Goal: Transaction & Acquisition: Purchase product/service

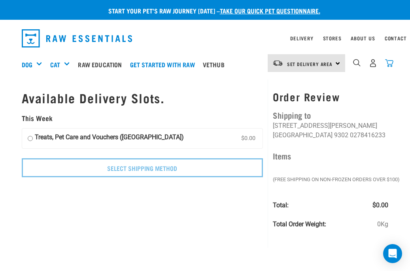
click at [388, 63] on img "dropdown navigation" at bounding box center [389, 63] width 8 height 8
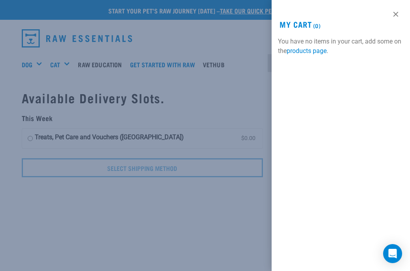
click at [395, 17] on link at bounding box center [395, 14] width 13 height 13
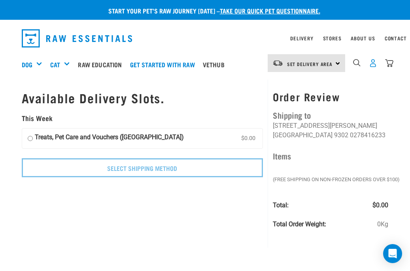
click at [372, 63] on img "dropdown navigation" at bounding box center [373, 63] width 8 height 8
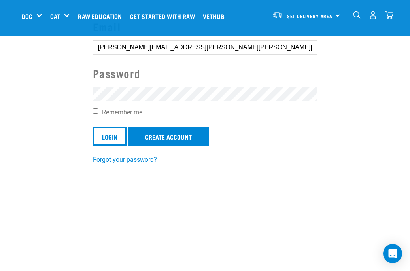
scroll to position [119, 0]
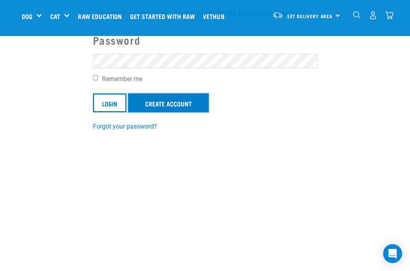
click at [172, 106] on link "Create Account" at bounding box center [168, 102] width 81 height 19
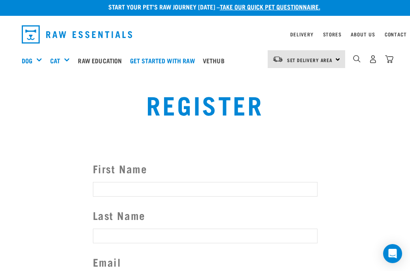
scroll to position [5, 0]
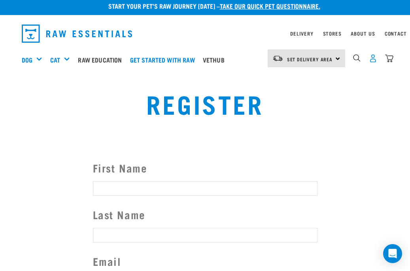
click at [373, 56] on img "dropdown navigation" at bounding box center [373, 58] width 8 height 8
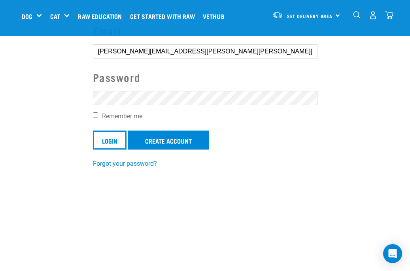
scroll to position [104, 0]
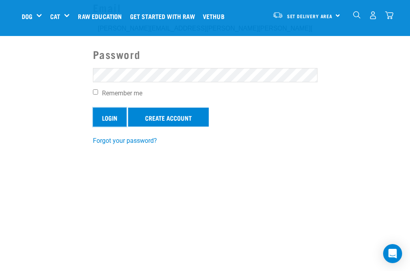
click at [102, 119] on input "Login" at bounding box center [110, 116] width 34 height 19
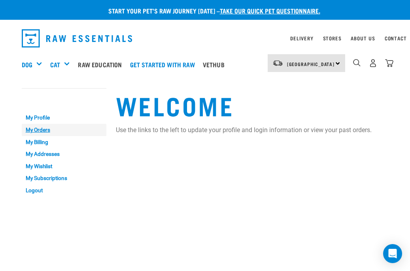
click at [51, 129] on link "My Orders" at bounding box center [64, 130] width 85 height 12
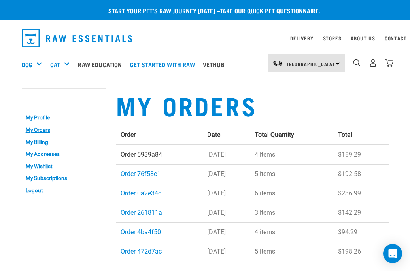
click at [139, 156] on link "Order 5939a84" at bounding box center [141, 155] width 41 height 8
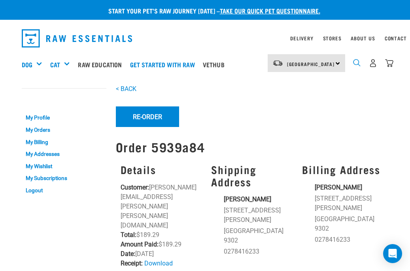
click at [358, 61] on img "dropdown navigation" at bounding box center [357, 63] width 8 height 8
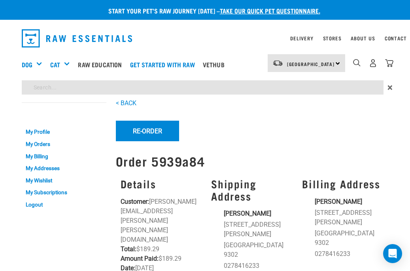
click at [251, 87] on div "Start your pet’s raw journey [DATE] – take our quick pet questionnaire. Deliver…" at bounding box center [205, 248] width 410 height 496
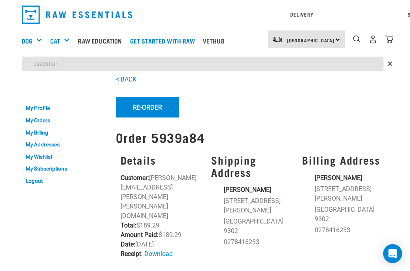
type input "essential"
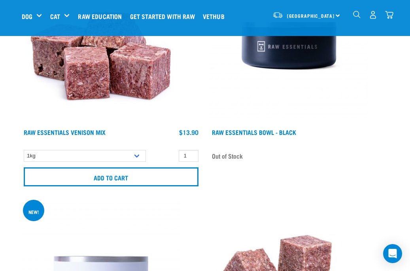
scroll to position [418, 0]
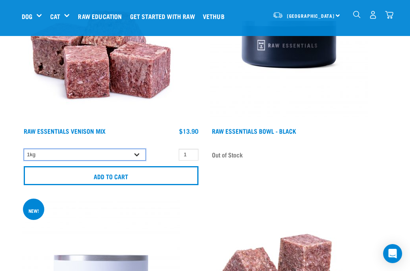
click at [132, 153] on select "1kg 3kg Bulk (20kg)" at bounding box center [85, 155] width 122 height 12
click at [138, 154] on select "1kg 3kg Bulk (20kg)" at bounding box center [85, 155] width 122 height 12
select select "712"
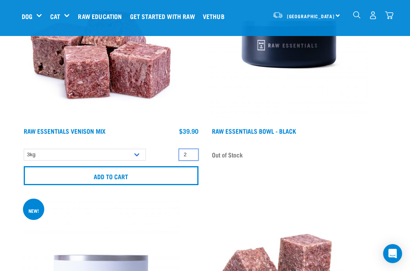
click at [190, 152] on input "2" at bounding box center [189, 155] width 20 height 12
type input "3"
click at [191, 152] on input "3" at bounding box center [189, 155] width 20 height 12
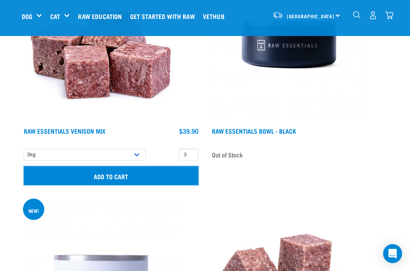
click at [177, 176] on input "Add to cart" at bounding box center [111, 175] width 175 height 19
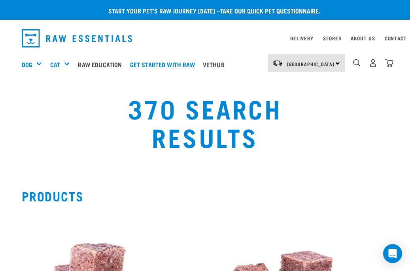
scroll to position [0, 0]
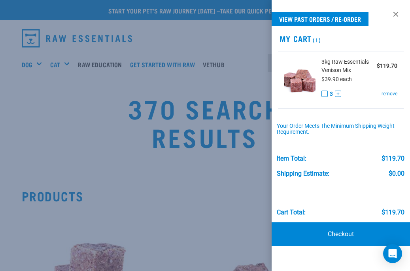
click at [231, 67] on div at bounding box center [205, 135] width 410 height 271
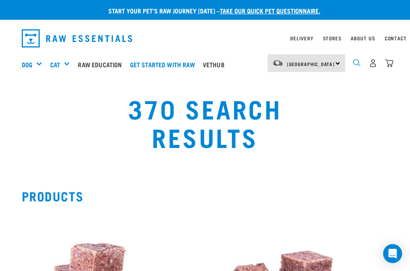
click at [359, 62] on img "dropdown navigation" at bounding box center [357, 63] width 8 height 8
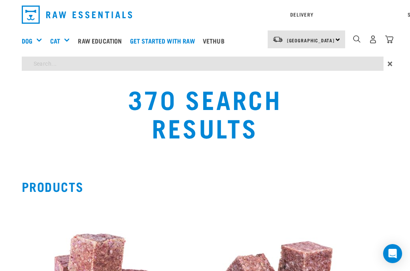
type input "back straps"
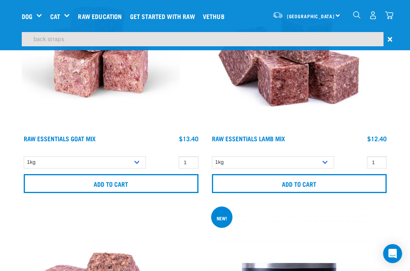
scroll to position [240, 0]
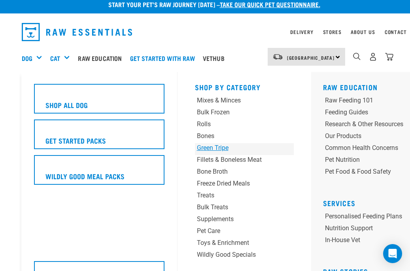
scroll to position [7, 0]
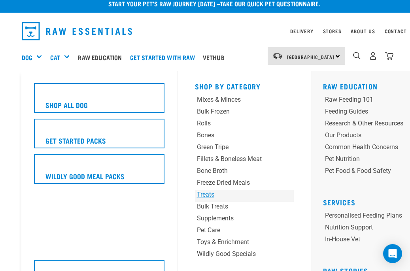
click at [213, 194] on div "Treats" at bounding box center [236, 194] width 78 height 9
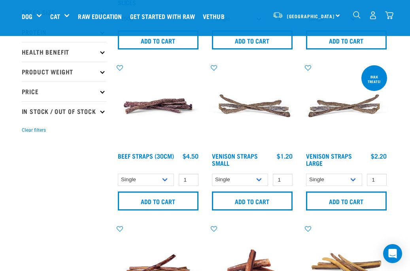
scroll to position [166, 0]
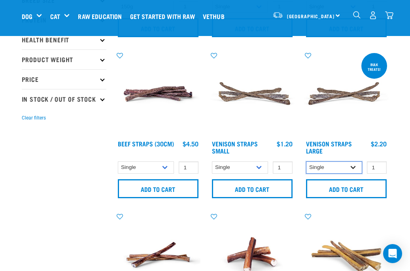
click at [355, 167] on select "Single Bulk (25 Large) Bulk (50 Large)" at bounding box center [334, 167] width 57 height 12
select select "251922"
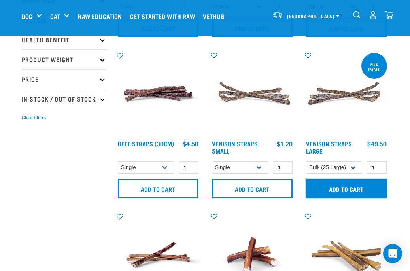
click at [355, 187] on input "Add to cart" at bounding box center [346, 188] width 81 height 19
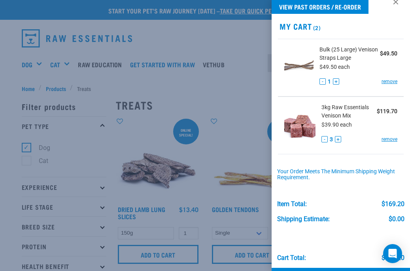
scroll to position [42, 0]
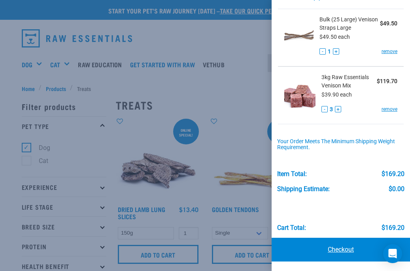
click at [337, 247] on link "Checkout" at bounding box center [340, 250] width 138 height 24
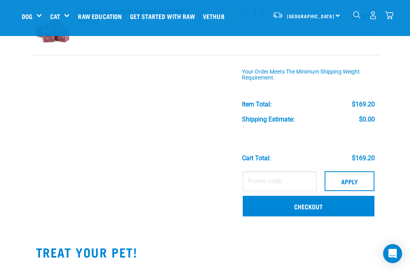
scroll to position [136, 0]
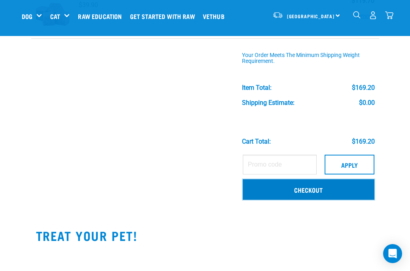
click at [324, 190] on link "Checkout" at bounding box center [309, 189] width 132 height 21
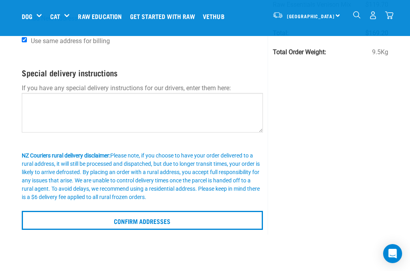
scroll to position [109, 0]
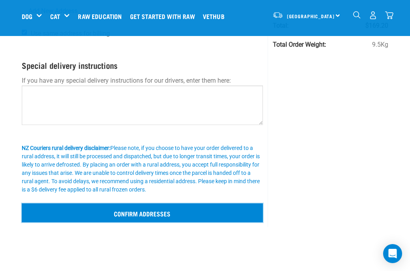
click at [192, 218] on input "Confirm addresses" at bounding box center [142, 212] width 241 height 19
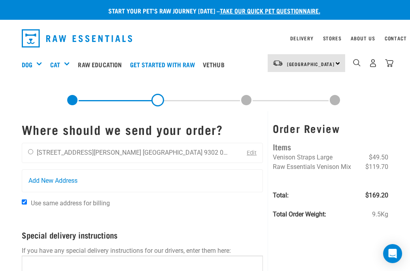
scroll to position [2, 0]
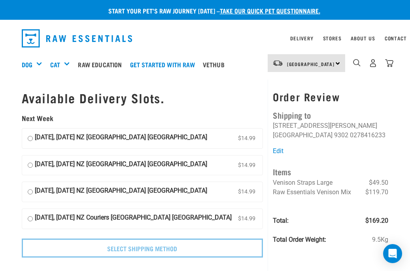
click at [166, 138] on strong "[DATE], [DATE] NZ [GEOGRAPHIC_DATA] [GEOGRAPHIC_DATA]" at bounding box center [121, 138] width 172 height 12
click at [33, 138] on input "[DATE], [DATE] NZ [GEOGRAPHIC_DATA] [GEOGRAPHIC_DATA] $14.99" at bounding box center [30, 138] width 5 height 12
radio input "true"
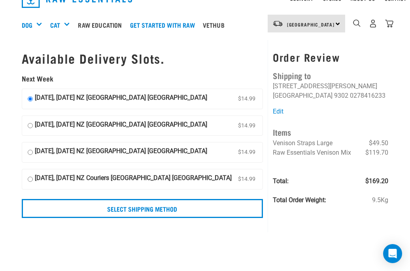
scroll to position [48, 0]
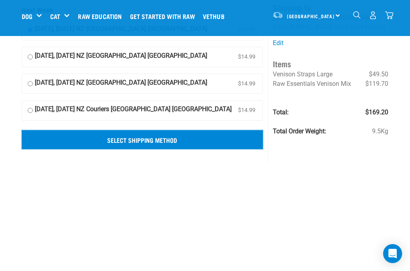
click at [182, 140] on input "Select Shipping Method" at bounding box center [142, 139] width 241 height 19
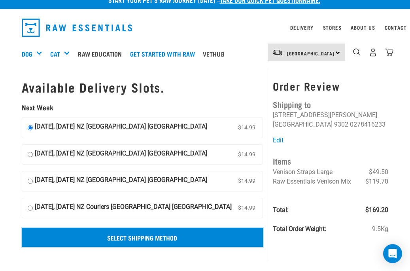
scroll to position [0, 0]
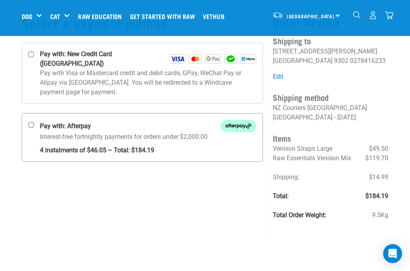
scroll to position [43, 0]
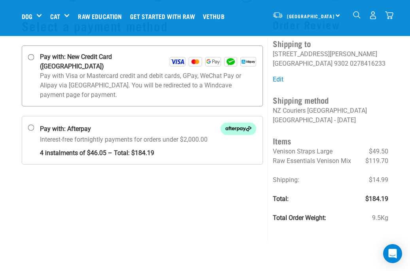
click at [188, 88] on p "Pay with Visa or Mastercard credit and debit cards, GPay, WeChat Pay or Alipay …" at bounding box center [148, 85] width 217 height 28
click at [34, 60] on input "Pay with: New Credit Card (Windcave)" at bounding box center [31, 57] width 6 height 6
radio input "true"
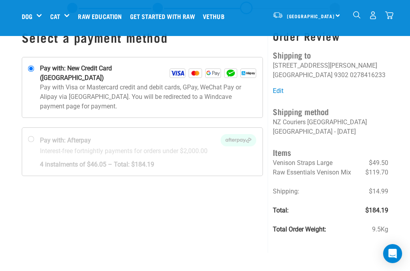
scroll to position [12, 0]
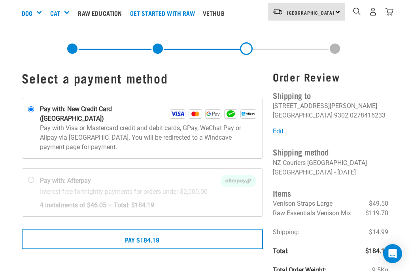
scroll to position [96, 0]
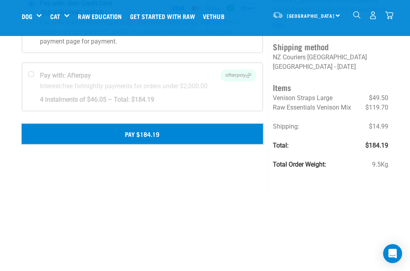
click at [213, 124] on button "Pay $184.19" at bounding box center [142, 134] width 241 height 20
